Goal: Transaction & Acquisition: Purchase product/service

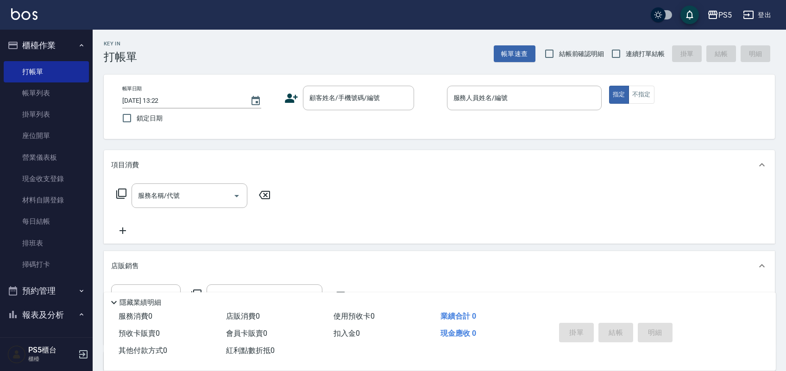
scroll to position [58, 0]
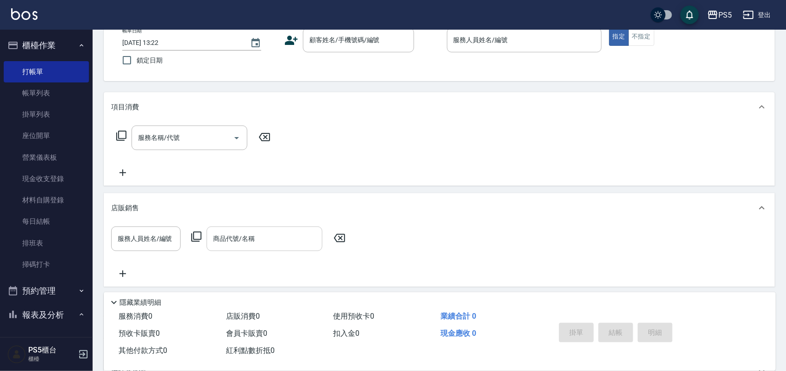
click at [226, 241] on div "商品代號/名稱 商品代號/名稱" at bounding box center [265, 239] width 116 height 25
type input "n"
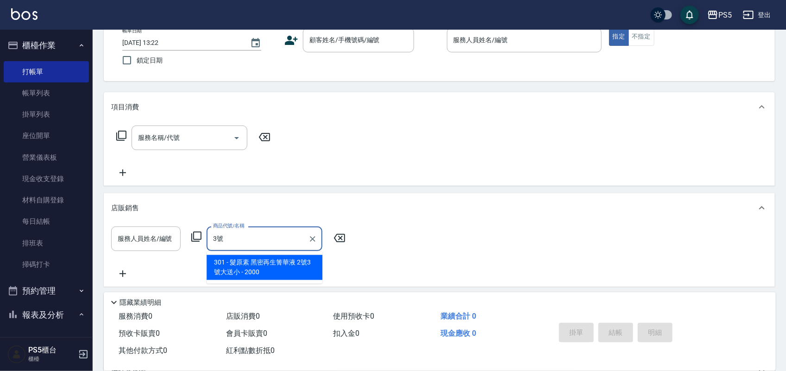
type input "3"
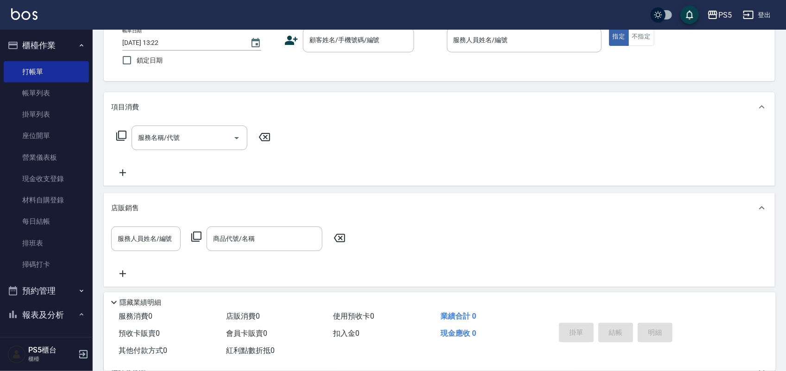
click at [425, 107] on div "項目消費" at bounding box center [433, 107] width 645 height 10
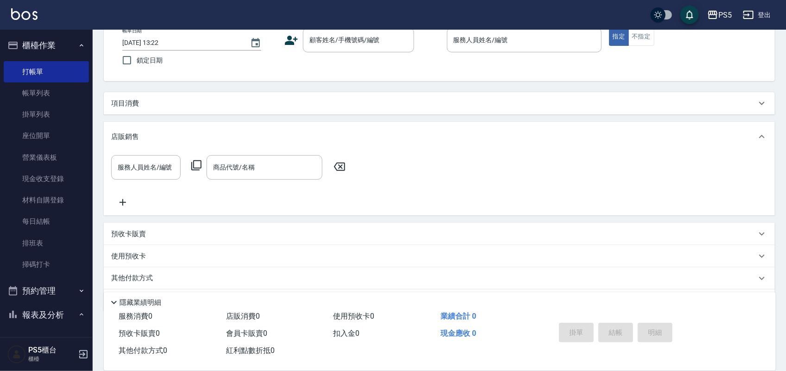
click at [130, 99] on p "項目消費" at bounding box center [125, 104] width 28 height 10
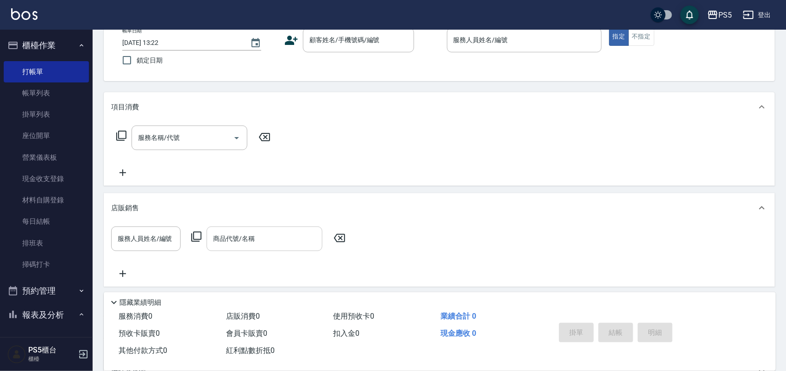
click at [224, 245] on input "商品代號/名稱" at bounding box center [264, 239] width 107 height 16
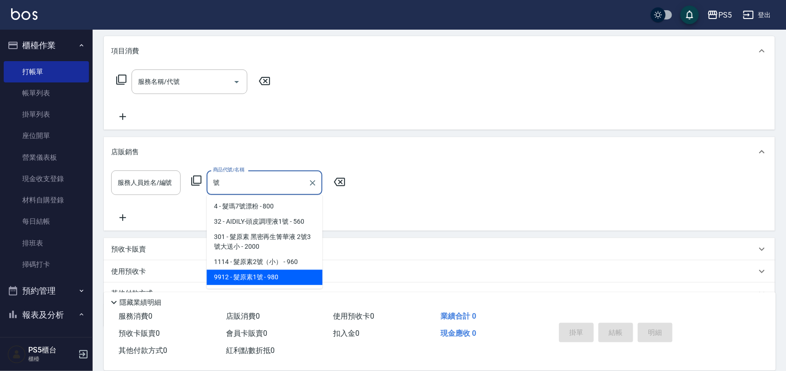
scroll to position [116, 0]
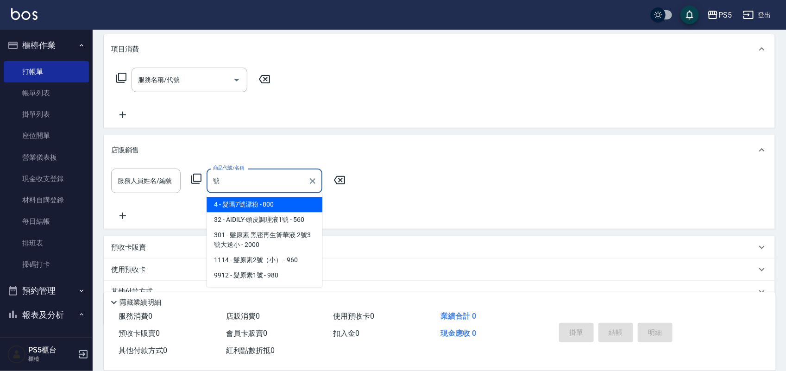
type input "號"
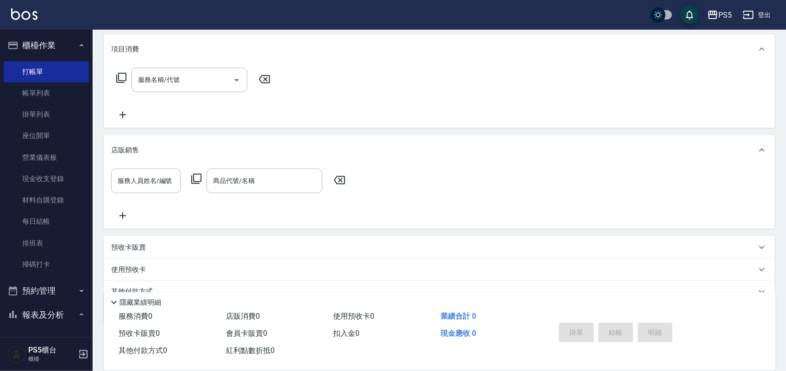
click at [303, 166] on div "服務人員姓名/編號 服務人員姓名/編號 商品代號/名稱 商品代號/名稱" at bounding box center [439, 197] width 671 height 64
click at [277, 186] on input "商品代號/名稱" at bounding box center [264, 181] width 107 height 16
click at [499, 154] on div "店販銷售" at bounding box center [433, 150] width 645 height 10
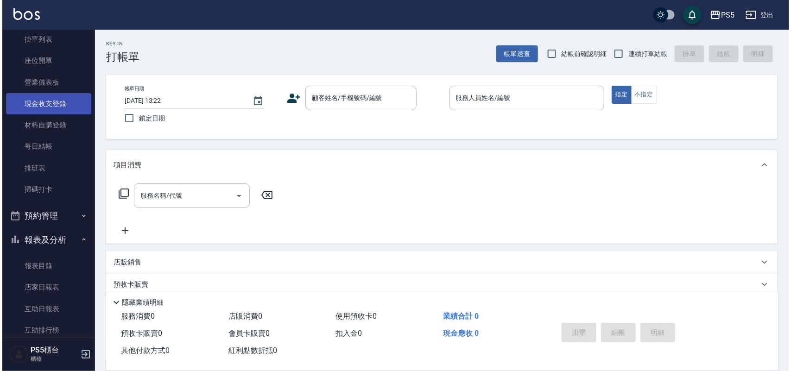
scroll to position [0, 0]
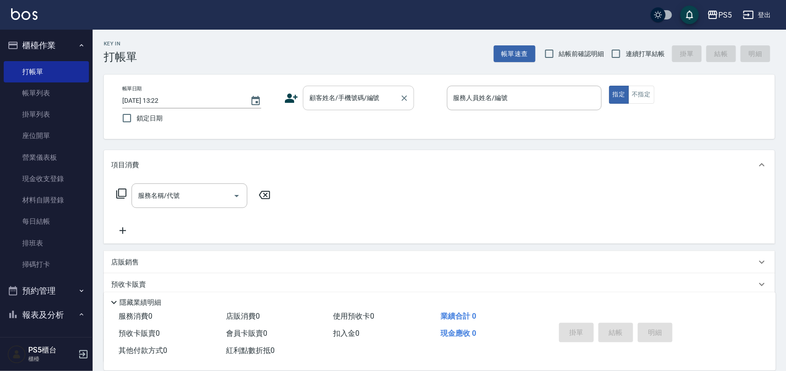
click at [359, 96] on input "顧客姓名/手機號碼/編號" at bounding box center [351, 98] width 89 height 16
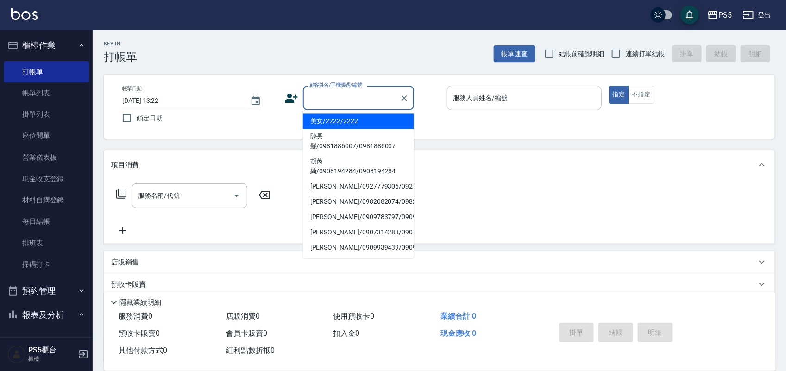
click at [359, 96] on input "顧客姓名/手機號碼/編號" at bounding box center [351, 98] width 89 height 16
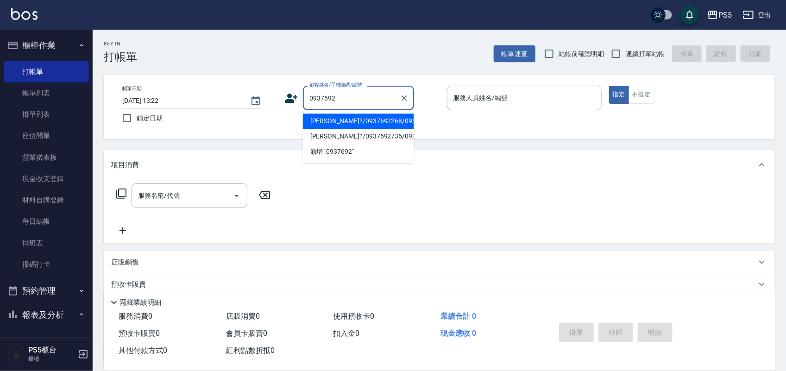
click at [346, 119] on li "[PERSON_NAME]?/0937692268/0937692268" at bounding box center [358, 121] width 111 height 15
type input "[PERSON_NAME]?/0937692268/0937692268"
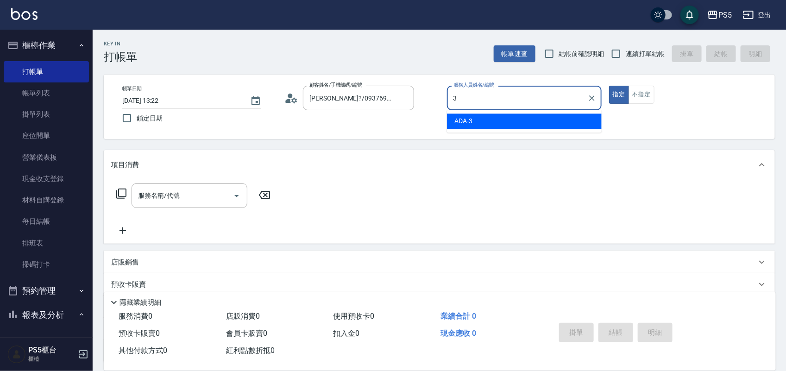
type input "ADA-3"
type button "true"
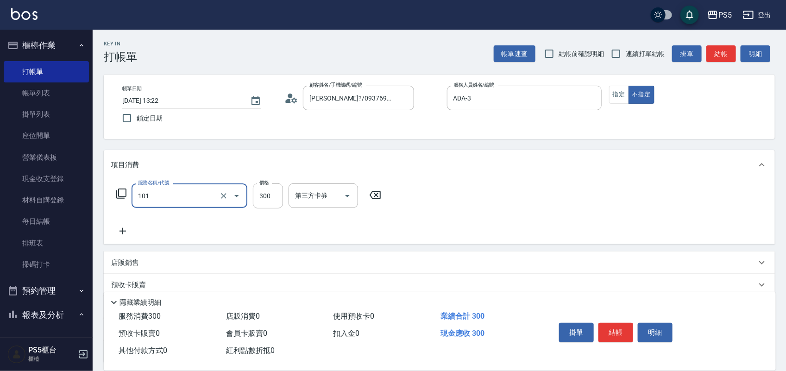
type input "洗髮(101)"
